Goal: Information Seeking & Learning: Check status

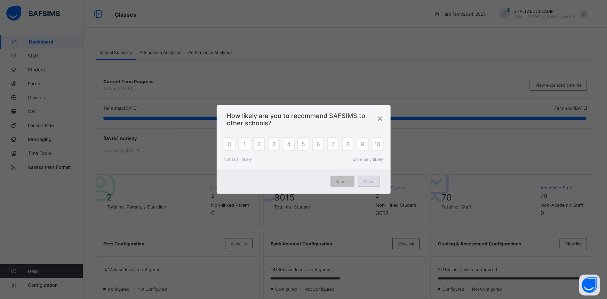
click at [371, 182] on span "Close" at bounding box center [368, 181] width 11 height 5
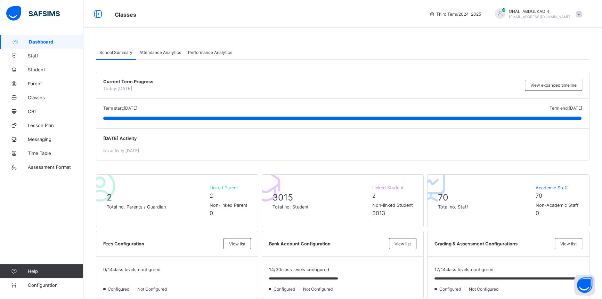
click at [44, 43] on span "Dashboard" at bounding box center [56, 42] width 55 height 6
click at [582, 13] on span at bounding box center [579, 14] width 6 height 6
click at [568, 81] on span "Logout" at bounding box center [560, 80] width 46 height 8
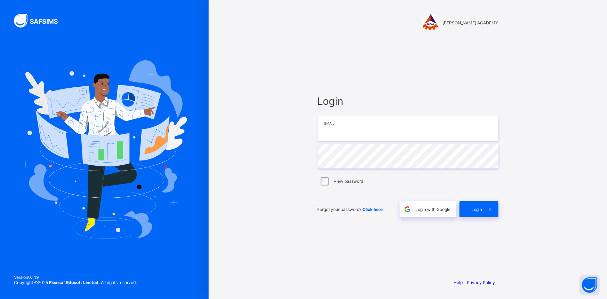
click at [374, 128] on input "email" at bounding box center [408, 128] width 181 height 24
type input "**********"
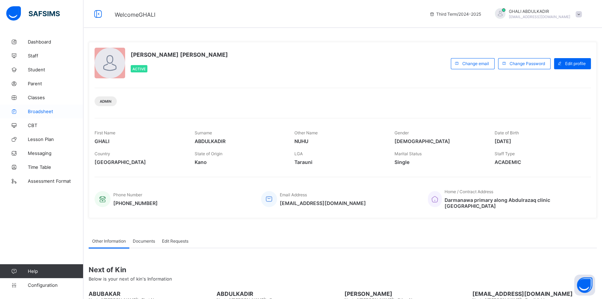
click at [39, 114] on link "Broadsheet" at bounding box center [41, 111] width 83 height 14
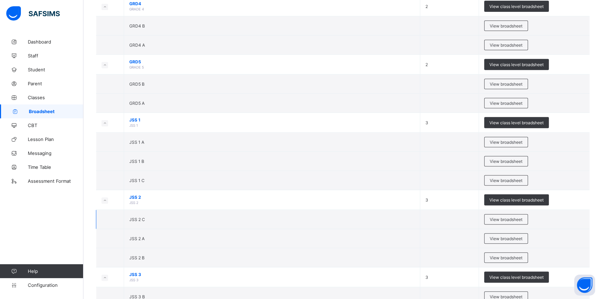
scroll to position [442, 0]
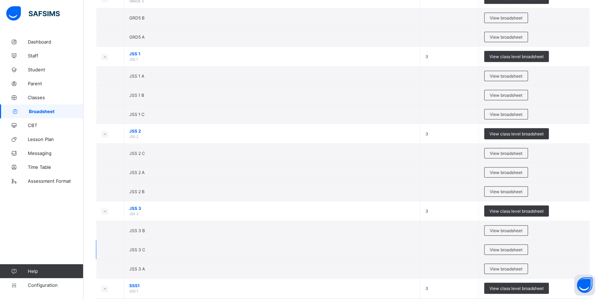
click at [201, 247] on td "JSS 3 C" at bounding box center [272, 249] width 296 height 19
click at [504, 247] on span "View broadsheet" at bounding box center [506, 249] width 33 height 5
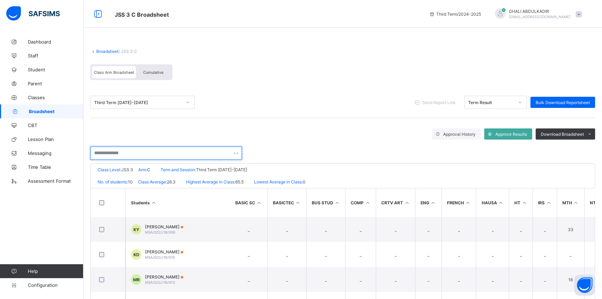
click at [140, 153] on input "text" at bounding box center [166, 152] width 152 height 13
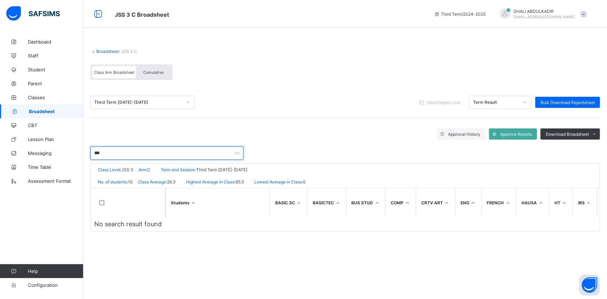
type input "***"
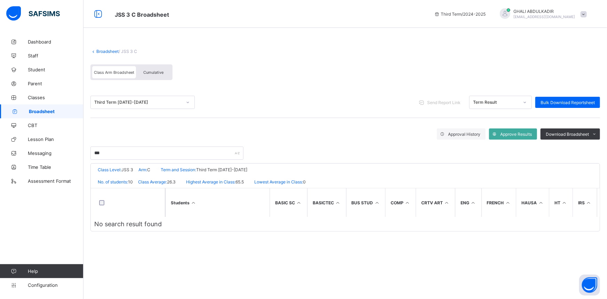
click at [107, 50] on link "Broadsheet" at bounding box center [107, 51] width 22 height 5
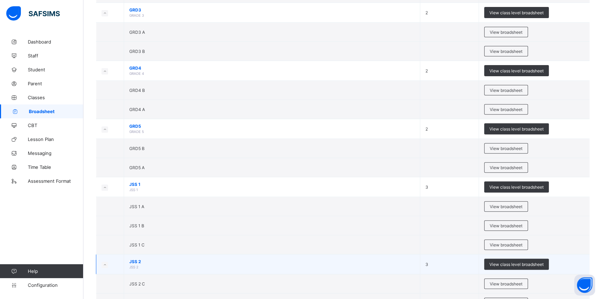
scroll to position [348, 0]
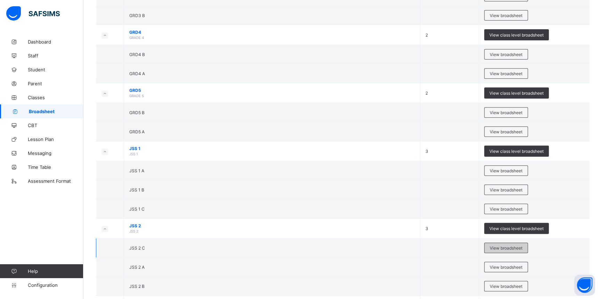
click at [522, 246] on span "View broadsheet" at bounding box center [506, 247] width 33 height 5
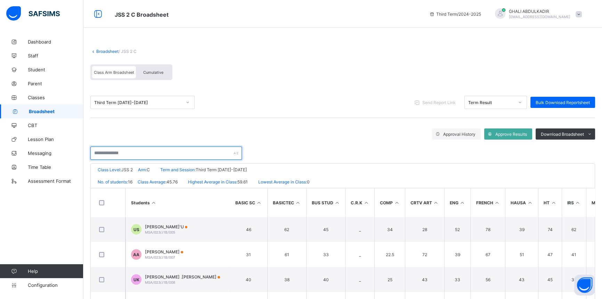
click at [141, 154] on input "text" at bounding box center [166, 152] width 152 height 13
type input "***"
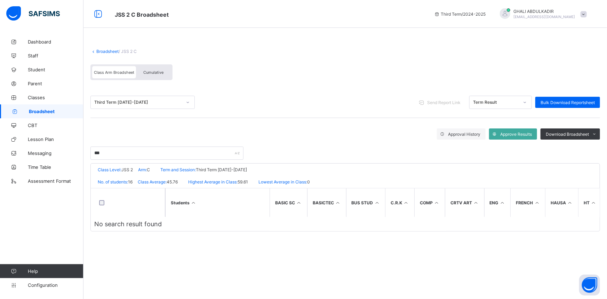
click at [51, 113] on span "Broadsheet" at bounding box center [56, 112] width 55 height 6
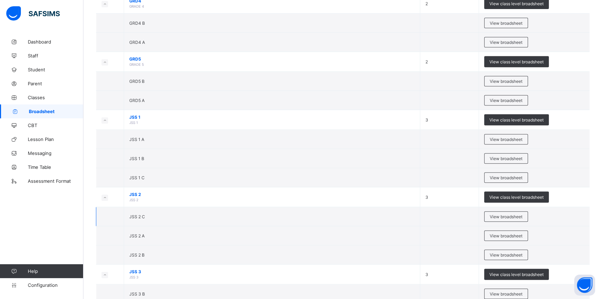
scroll to position [416, 0]
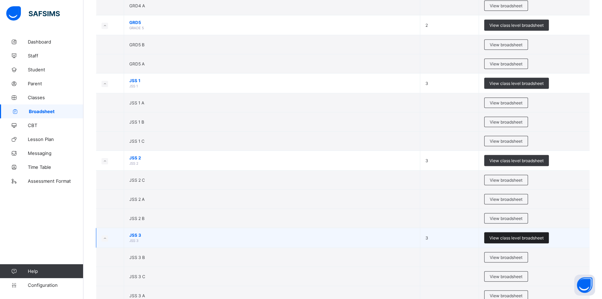
click at [534, 236] on span "View class level broadsheet" at bounding box center [517, 237] width 54 height 5
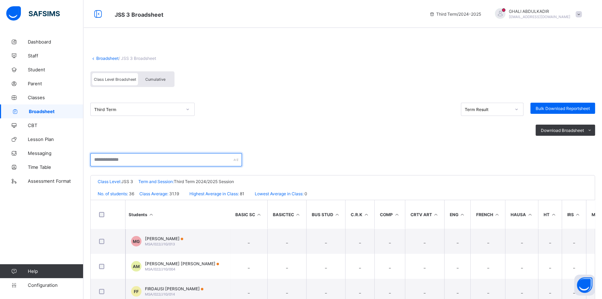
click at [146, 161] on input "text" at bounding box center [166, 159] width 152 height 13
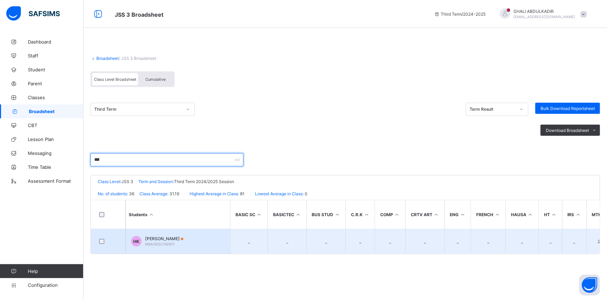
type input "***"
click at [183, 239] on span "[PERSON_NAME]" at bounding box center [164, 238] width 38 height 5
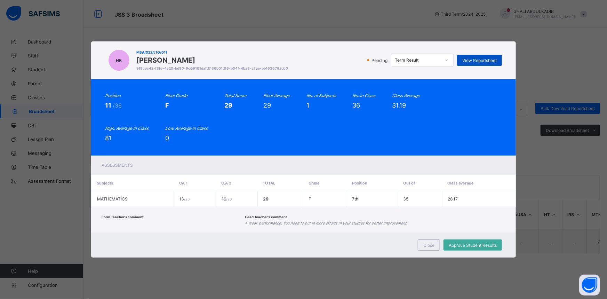
click at [477, 59] on span "View Reportsheet" at bounding box center [479, 60] width 34 height 5
click at [428, 245] on span "Close" at bounding box center [428, 244] width 11 height 5
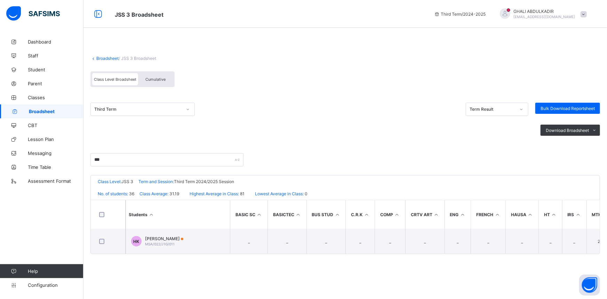
click at [109, 59] on link "Broadsheet" at bounding box center [107, 58] width 22 height 5
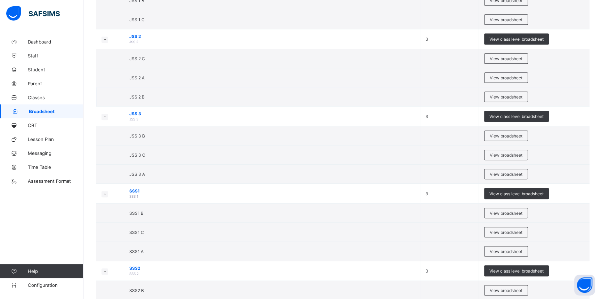
scroll to position [537, 0]
click at [177, 172] on td "JSS 3 A" at bounding box center [272, 173] width 296 height 19
click at [513, 173] on span "View broadsheet" at bounding box center [506, 173] width 33 height 5
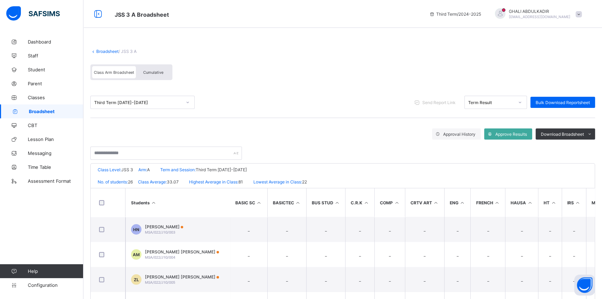
click at [189, 102] on icon at bounding box center [188, 102] width 4 height 7
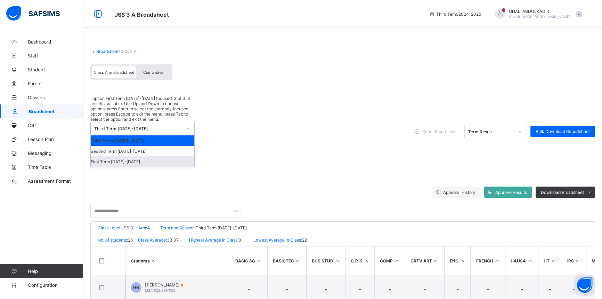
click at [126, 156] on div "First Term [DATE]-[DATE]" at bounding box center [143, 161] width 104 height 10
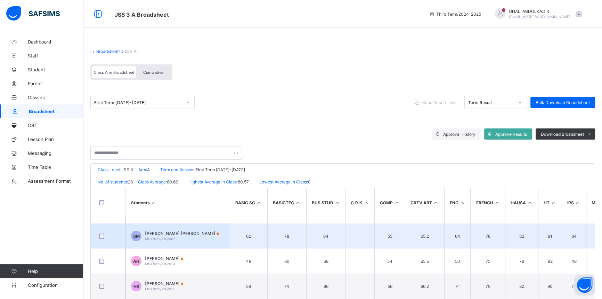
scroll to position [126, 0]
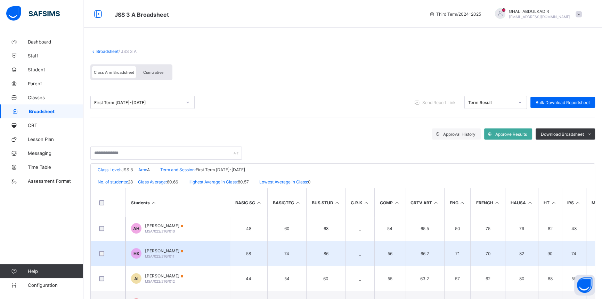
click at [183, 248] on span "[PERSON_NAME]" at bounding box center [164, 250] width 38 height 5
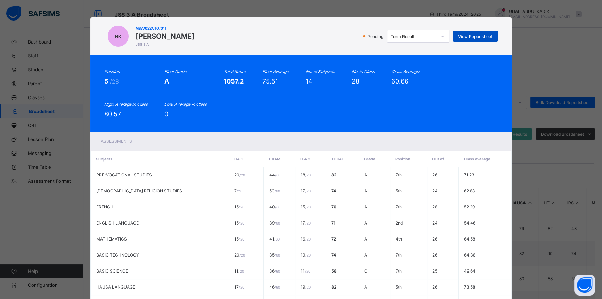
click at [463, 37] on span "View Reportsheet" at bounding box center [475, 36] width 34 height 5
click at [526, 126] on div "HK MSA/022/J1G/011 [PERSON_NAME] KAUGAMA JSS 3 A Pending Term Result View Repor…" at bounding box center [301, 149] width 602 height 299
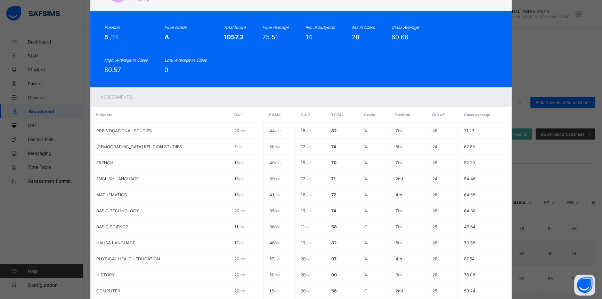
scroll to position [157, 0]
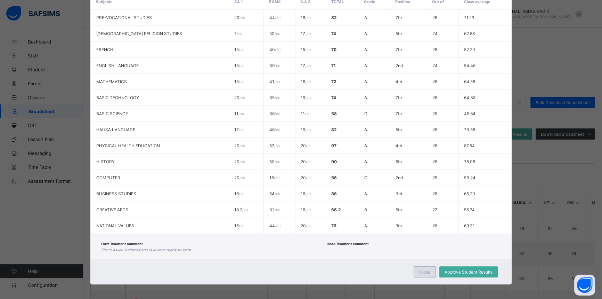
click at [424, 269] on span "Close" at bounding box center [424, 271] width 11 height 5
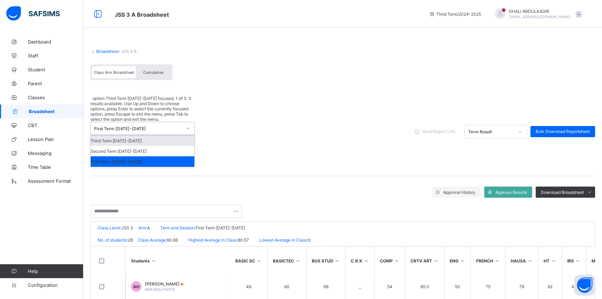
click at [141, 126] on div "First Term [DATE]-[DATE]" at bounding box center [138, 128] width 88 height 5
click at [136, 146] on div "Second Term [DATE]-[DATE]" at bounding box center [143, 151] width 104 height 10
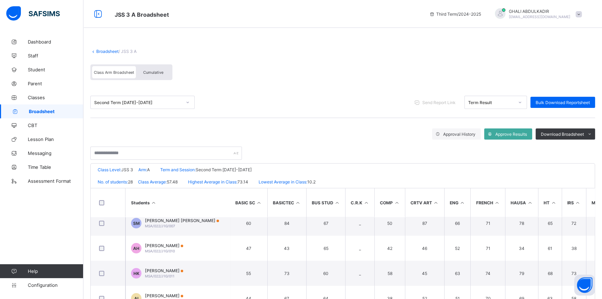
scroll to position [126, 0]
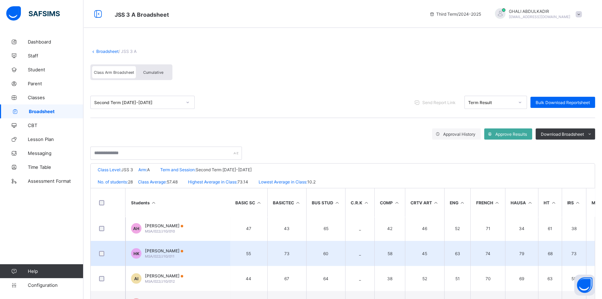
click at [183, 251] on span "[PERSON_NAME]" at bounding box center [164, 250] width 38 height 5
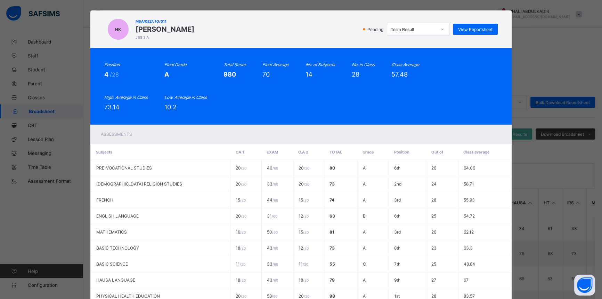
scroll to position [0, 0]
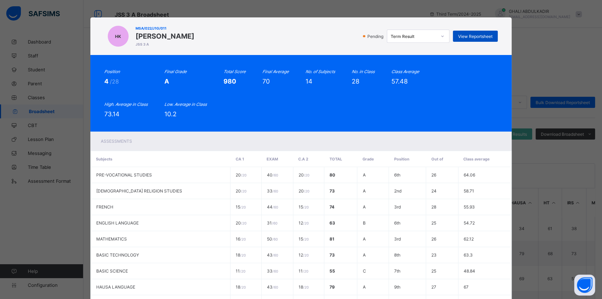
click at [466, 35] on span "View Reportsheet" at bounding box center [475, 36] width 34 height 5
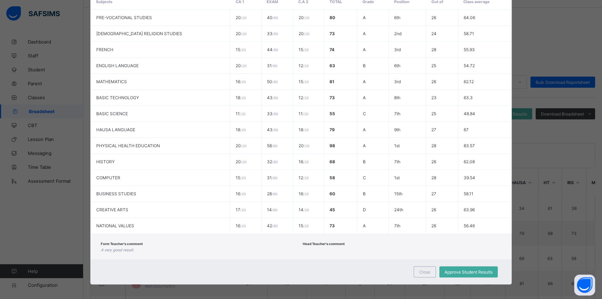
scroll to position [31, 0]
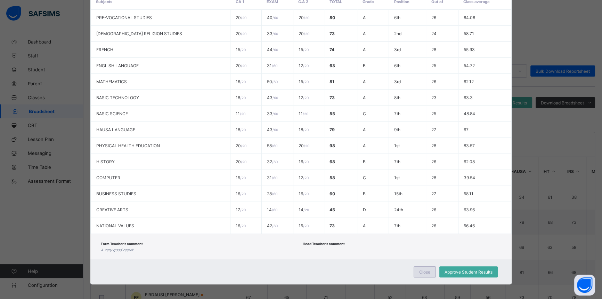
click at [426, 269] on span "Close" at bounding box center [424, 271] width 11 height 5
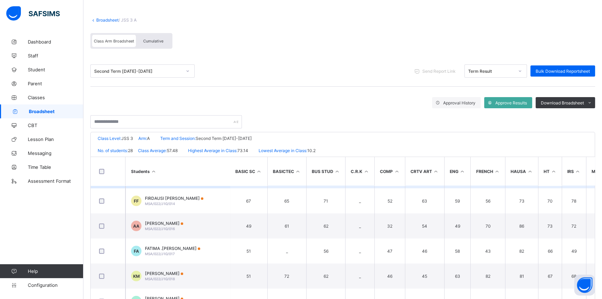
scroll to position [253, 0]
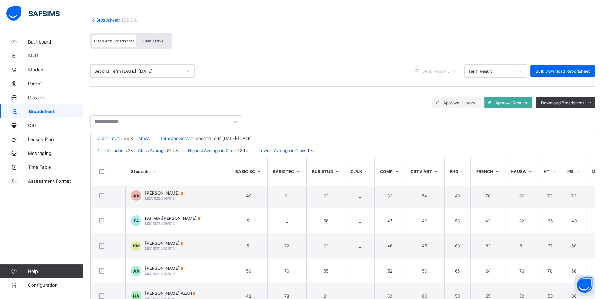
click at [112, 21] on link "Broadsheet" at bounding box center [107, 19] width 22 height 5
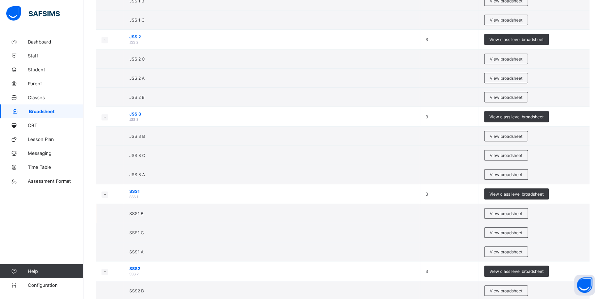
scroll to position [537, 0]
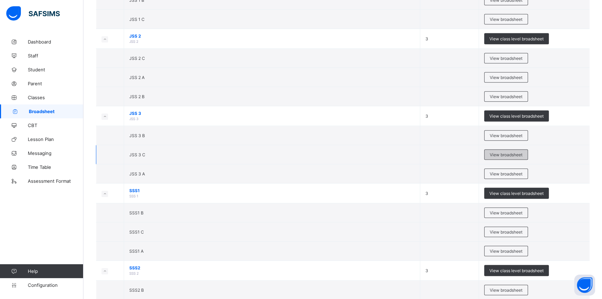
click at [504, 153] on span "View broadsheet" at bounding box center [506, 154] width 33 height 5
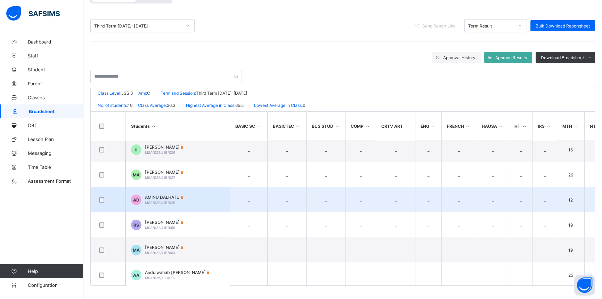
scroll to position [108, 0]
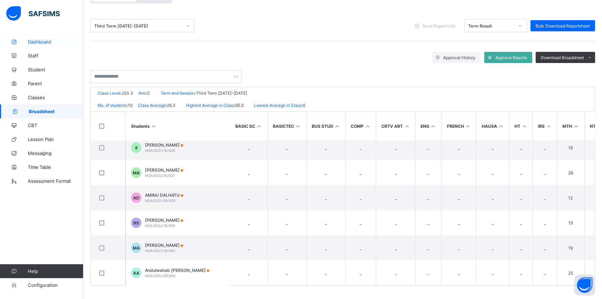
click at [53, 41] on span "Dashboard" at bounding box center [56, 42] width 56 height 6
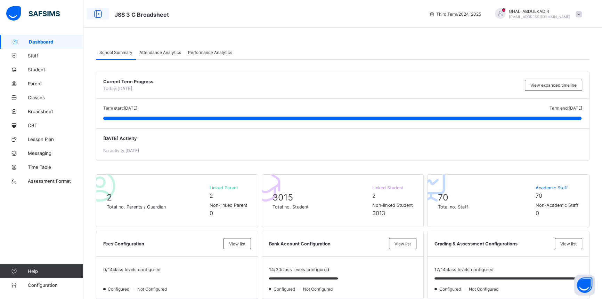
click at [98, 16] on icon at bounding box center [98, 14] width 12 height 10
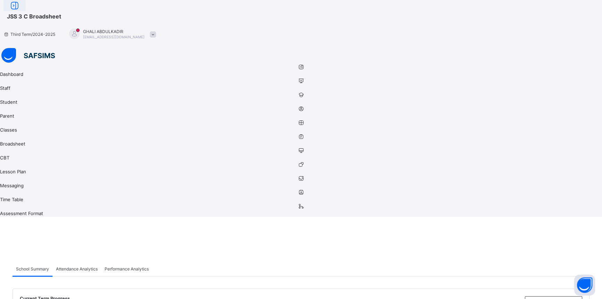
click at [21, 10] on icon at bounding box center [15, 6] width 12 height 10
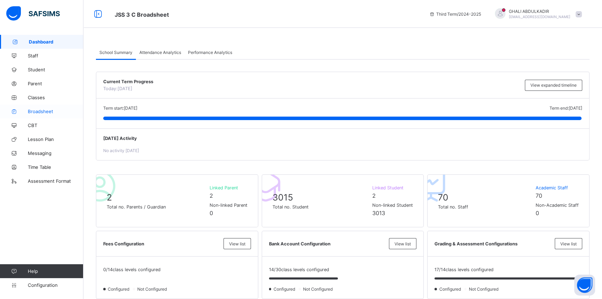
click at [45, 108] on link "Broadsheet" at bounding box center [41, 111] width 83 height 14
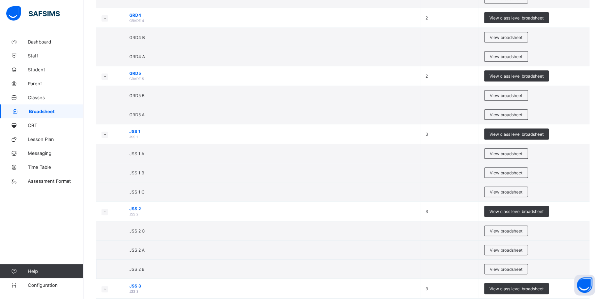
scroll to position [442, 0]
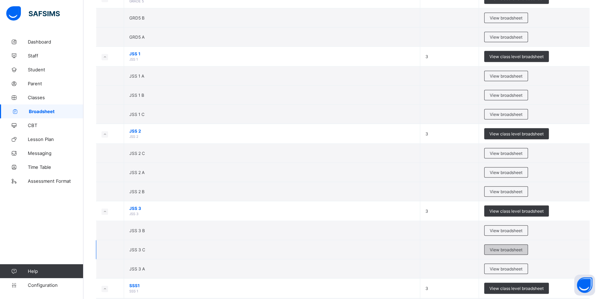
click at [510, 247] on span "View broadsheet" at bounding box center [506, 249] width 33 height 5
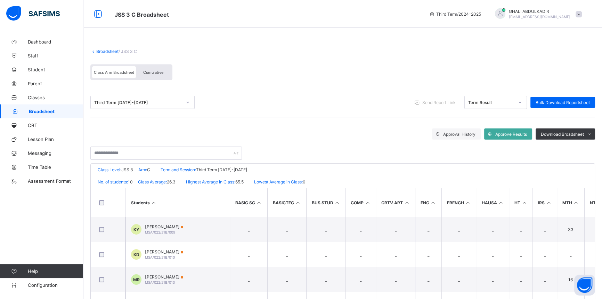
click at [143, 100] on div "Third Term [DATE]-[DATE]" at bounding box center [138, 102] width 88 height 5
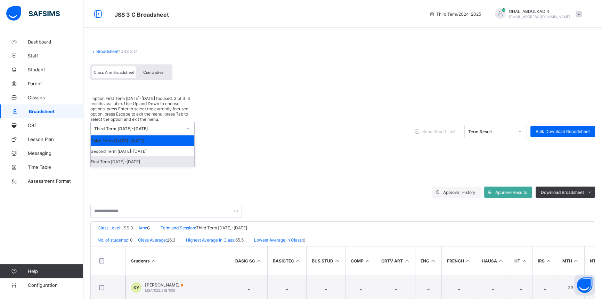
click at [134, 156] on div "First Term [DATE]-[DATE]" at bounding box center [143, 161] width 104 height 10
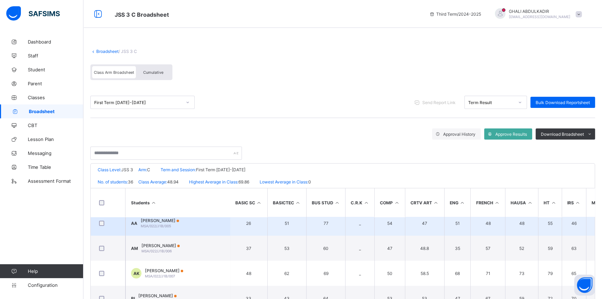
scroll to position [63, 0]
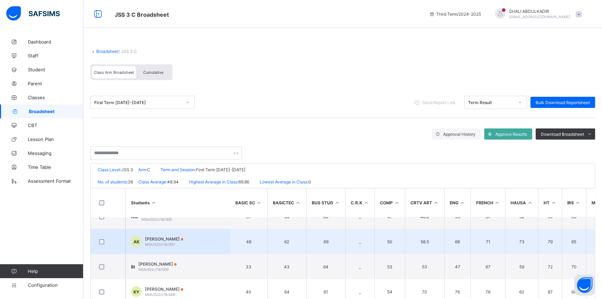
click at [183, 243] on div "[PERSON_NAME] MSA/022/J1B/007" at bounding box center [164, 241] width 38 height 10
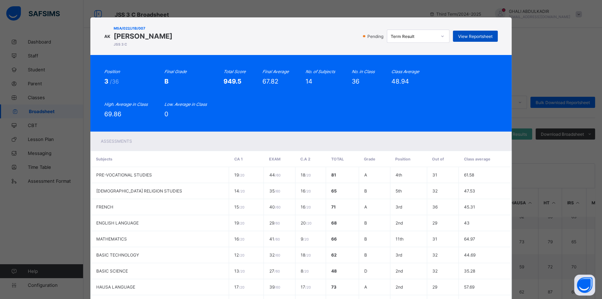
click at [456, 38] on div "View Reportsheet" at bounding box center [475, 36] width 45 height 11
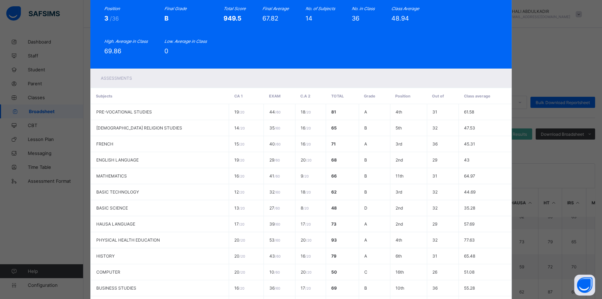
scroll to position [157, 0]
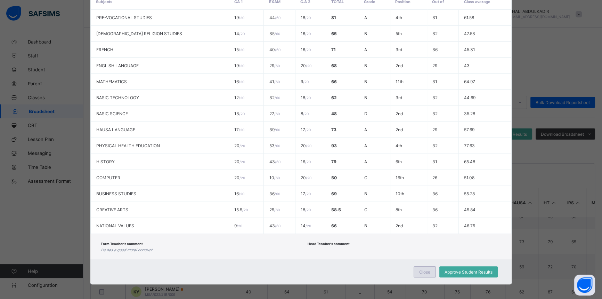
click at [420, 269] on span "Close" at bounding box center [424, 271] width 11 height 5
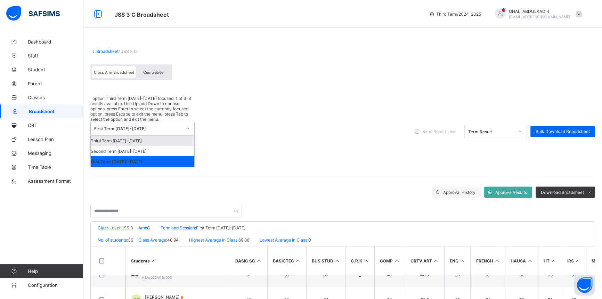
click at [158, 126] on div "First Term [DATE]-[DATE]" at bounding box center [138, 128] width 88 height 5
click at [145, 146] on div "Second Term [DATE]-[DATE]" at bounding box center [143, 151] width 104 height 10
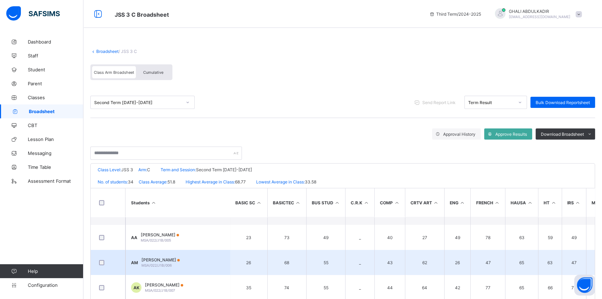
scroll to position [31, 0]
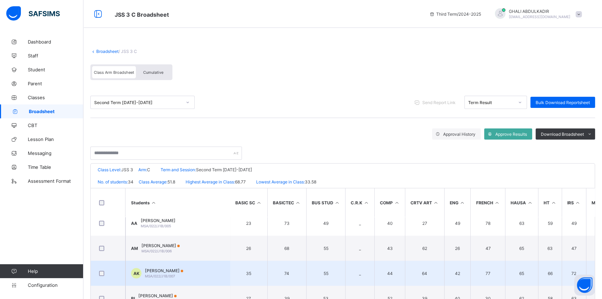
click at [183, 268] on span "[PERSON_NAME]" at bounding box center [164, 270] width 38 height 5
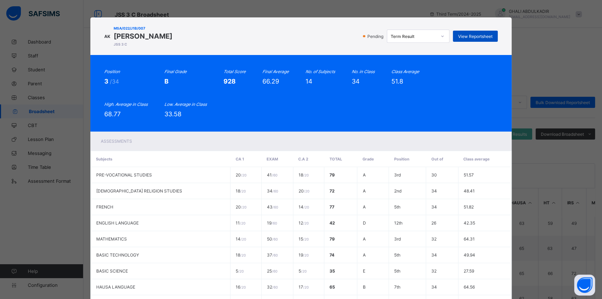
click at [462, 37] on span "View Reportsheet" at bounding box center [475, 36] width 34 height 5
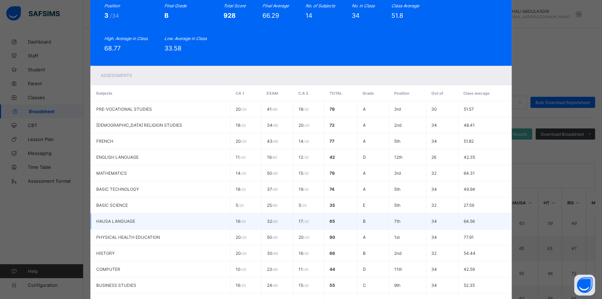
scroll to position [157, 0]
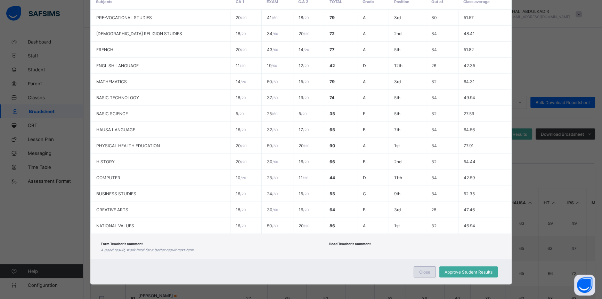
click at [423, 274] on div "Close" at bounding box center [425, 271] width 22 height 11
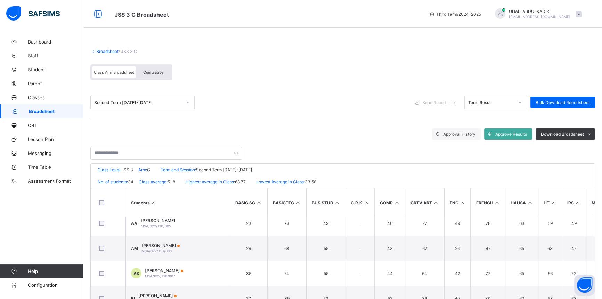
click at [40, 111] on span "Broadsheet" at bounding box center [56, 112] width 55 height 6
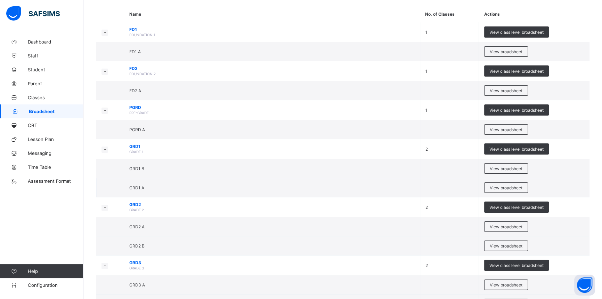
scroll to position [63, 0]
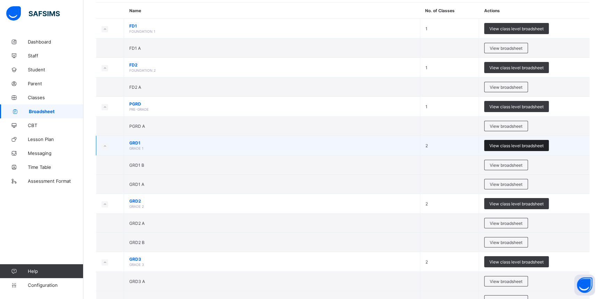
click at [512, 146] on span "View class level broadsheet" at bounding box center [517, 145] width 54 height 5
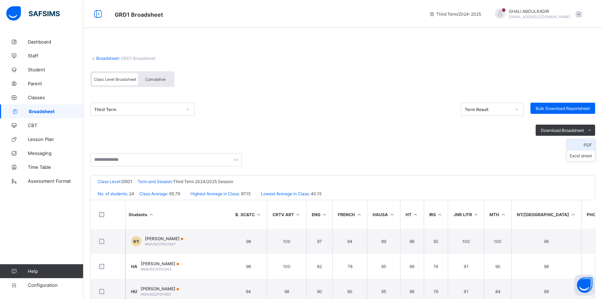
click at [587, 145] on li "PDF" at bounding box center [581, 144] width 28 height 11
click at [112, 59] on link "Broadsheet" at bounding box center [107, 58] width 22 height 5
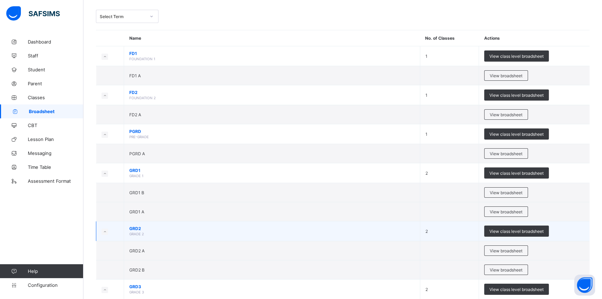
scroll to position [63, 0]
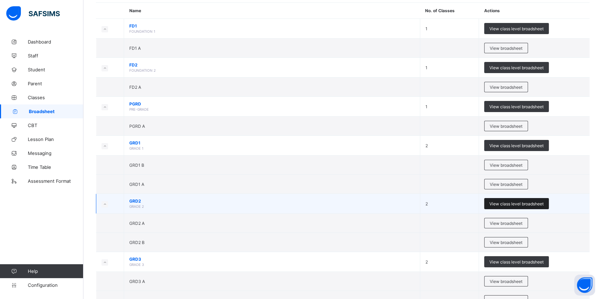
click at [516, 203] on span "View class level broadsheet" at bounding box center [517, 203] width 54 height 5
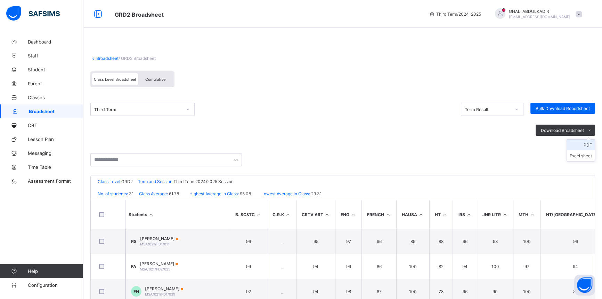
click at [591, 147] on li "PDF" at bounding box center [581, 144] width 28 height 11
click at [108, 57] on link "Broadsheet" at bounding box center [107, 58] width 22 height 5
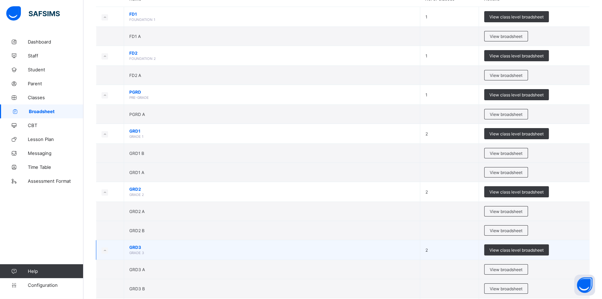
scroll to position [95, 0]
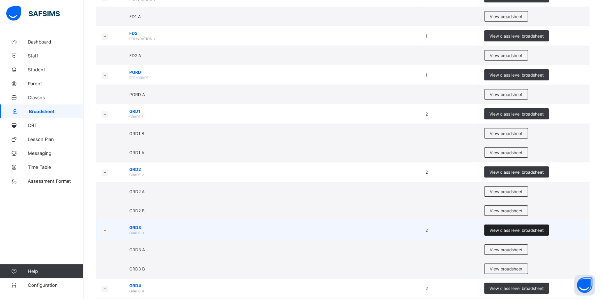
click at [521, 227] on span "View class level broadsheet" at bounding box center [517, 229] width 54 height 5
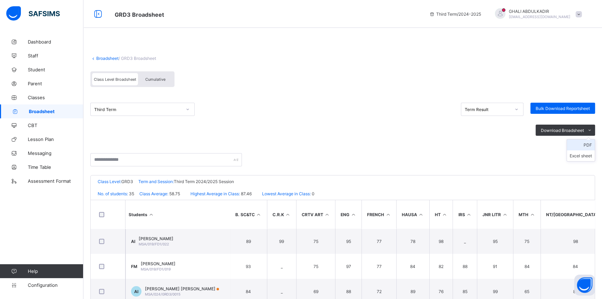
click at [594, 146] on li "PDF" at bounding box center [581, 144] width 28 height 11
click at [104, 59] on link "Broadsheet" at bounding box center [107, 58] width 22 height 5
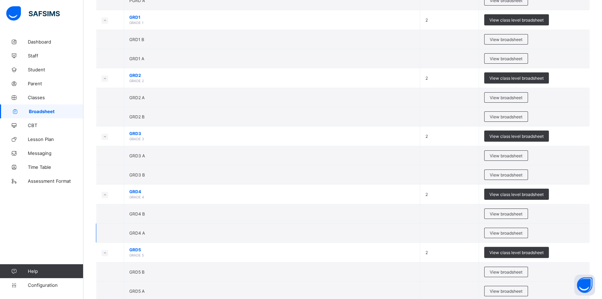
scroll to position [190, 0]
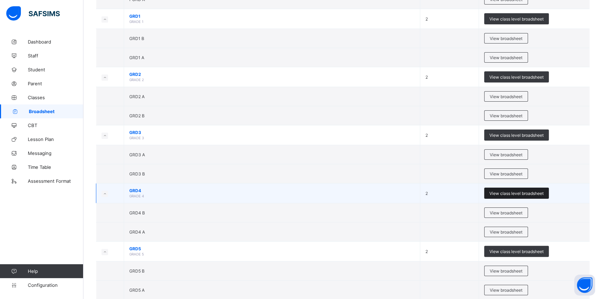
click at [508, 189] on div "View class level broadsheet" at bounding box center [516, 192] width 65 height 11
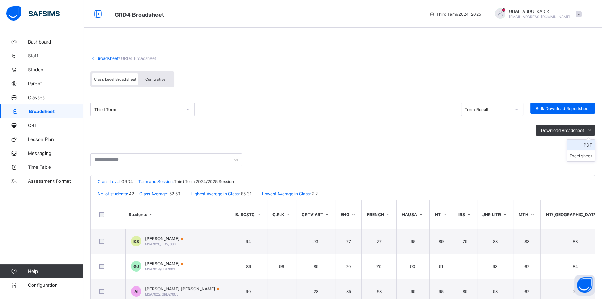
click at [584, 143] on li "PDF" at bounding box center [581, 144] width 28 height 11
click at [117, 59] on link "Broadsheet" at bounding box center [107, 58] width 22 height 5
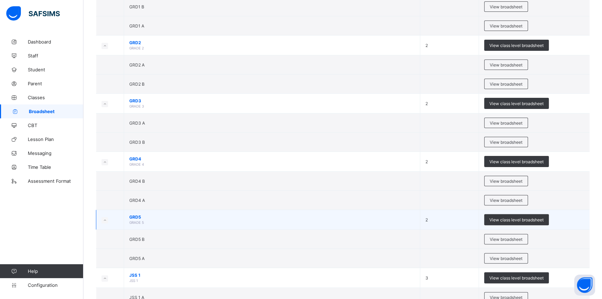
scroll to position [316, 0]
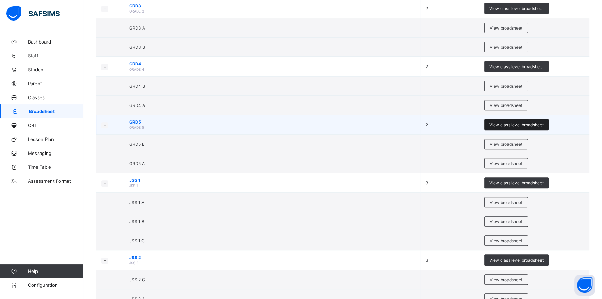
click at [502, 123] on span "View class level broadsheet" at bounding box center [517, 124] width 54 height 5
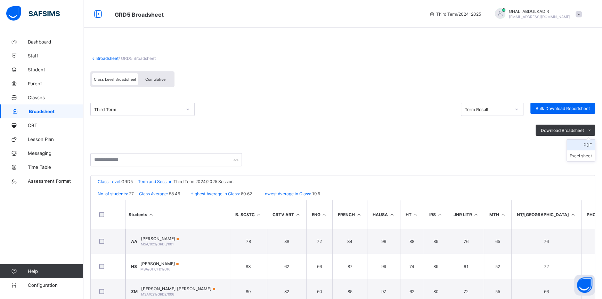
click at [579, 145] on li "PDF" at bounding box center [581, 144] width 28 height 11
click at [591, 155] on li "Excel sheet" at bounding box center [581, 155] width 28 height 11
click at [553, 78] on div "Class Level Broadsheet Cumulative" at bounding box center [342, 81] width 505 height 26
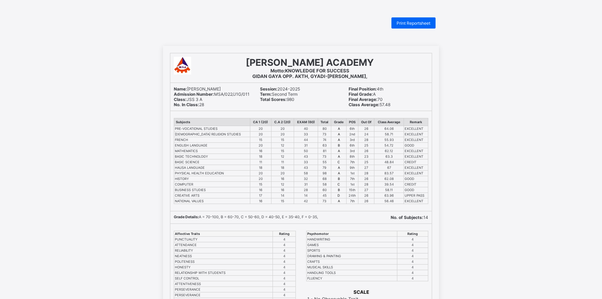
click at [418, 22] on span "Print Reportsheet" at bounding box center [414, 23] width 34 height 5
